Goal: Ask a question

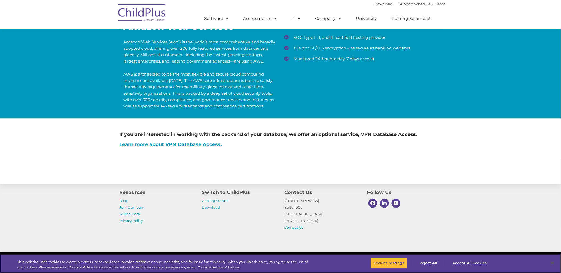
scroll to position [206, 0]
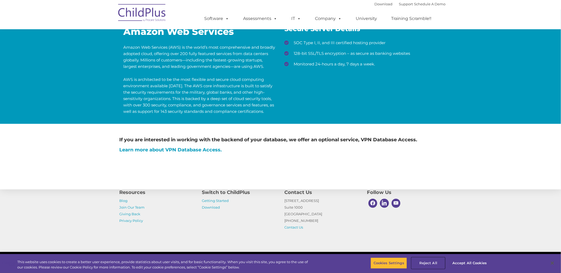
click at [433, 262] on button "Reject All" at bounding box center [428, 263] width 33 height 11
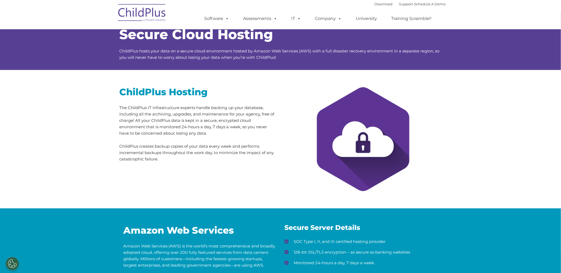
scroll to position [0, 0]
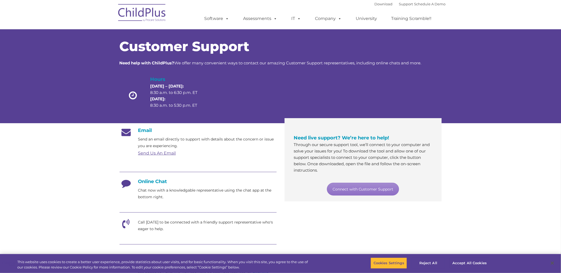
click at [153, 192] on p "Chat now with a knowledgable representative using the chat app at the bottom ri…" at bounding box center [207, 193] width 139 height 13
click at [351, 192] on link "Connect with Customer Support" at bounding box center [363, 189] width 72 height 13
click at [146, 179] on h4 "Online Chat" at bounding box center [198, 182] width 157 height 6
click at [147, 194] on p "Chat now with a knowledgable representative using the chat app at the bottom ri…" at bounding box center [207, 193] width 139 height 13
click at [399, 4] on link "Support" at bounding box center [406, 4] width 14 height 4
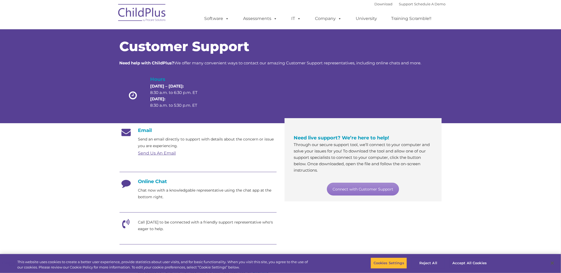
click at [148, 153] on link "Send Us An Email" at bounding box center [157, 153] width 38 height 5
drag, startPoint x: 140, startPoint y: 110, endPoint x: 34, endPoint y: 54, distance: 120.3
drag, startPoint x: 34, startPoint y: 54, endPoint x: 446, endPoint y: 102, distance: 414.8
click at [446, 102] on div "Customer Support Need help with ChildPlus? We offer many convenient ways to con…" at bounding box center [281, 71] width 330 height 94
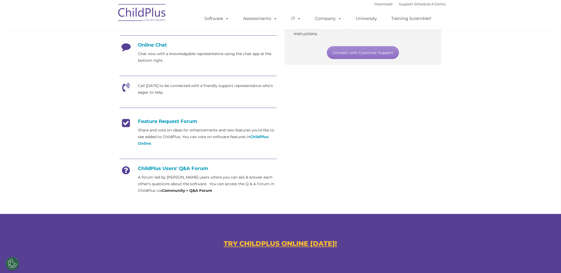
scroll to position [133, 0]
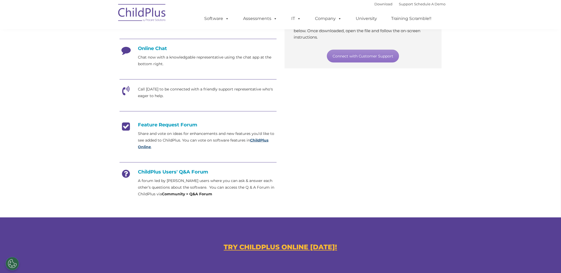
click at [148, 147] on strong "ChildPlus Online" at bounding box center [203, 143] width 131 height 11
